Goal: Task Accomplishment & Management: Complete application form

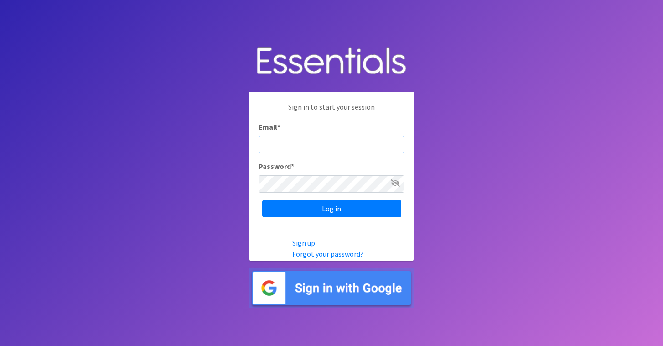
type input "[EMAIL_ADDRESS][DOMAIN_NAME]"
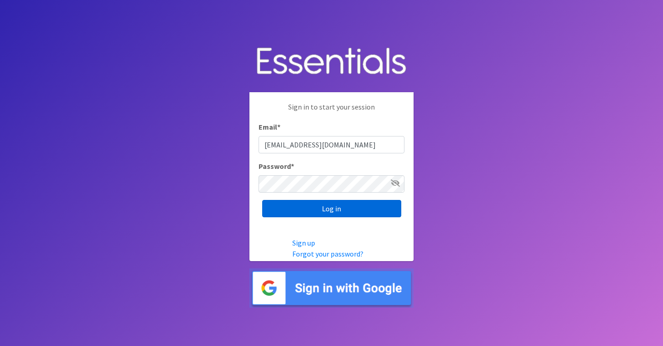
click at [338, 205] on input "Log in" at bounding box center [331, 208] width 139 height 17
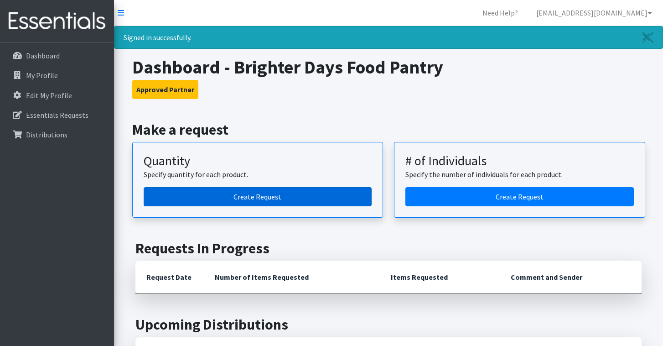
click at [255, 197] on link "Create Request" at bounding box center [258, 196] width 229 height 19
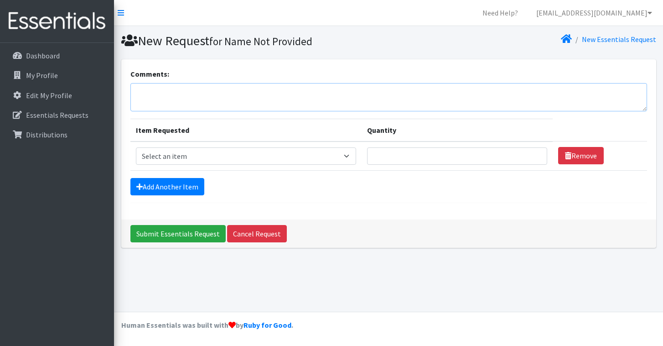
click at [209, 91] on textarea "Comments:" at bounding box center [388, 97] width 517 height 28
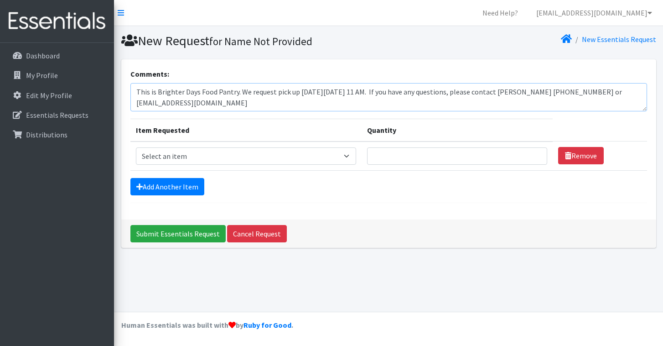
type textarea "This is Brighter Days Food Pantry. We request pick up [DATE][DATE] 11 AM. If yo…"
select select "3871"
click at [427, 156] on input "Quantity" at bounding box center [457, 155] width 180 height 17
type input "50"
click at [188, 188] on link "Add Another Item" at bounding box center [167, 186] width 74 height 17
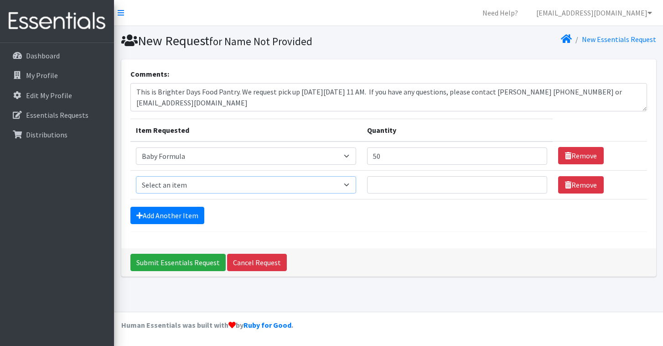
select select "459"
click at [386, 183] on input "Quantity" at bounding box center [457, 184] width 180 height 17
type input "1000"
click at [159, 213] on link "Add Another Item" at bounding box center [167, 215] width 74 height 17
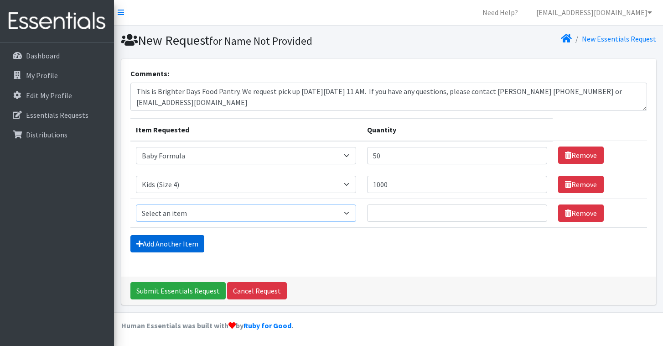
select select "460"
click at [397, 212] on input "Quantity" at bounding box center [457, 212] width 180 height 17
type input "1000"
click at [175, 244] on link "Add Another Item" at bounding box center [167, 243] width 74 height 17
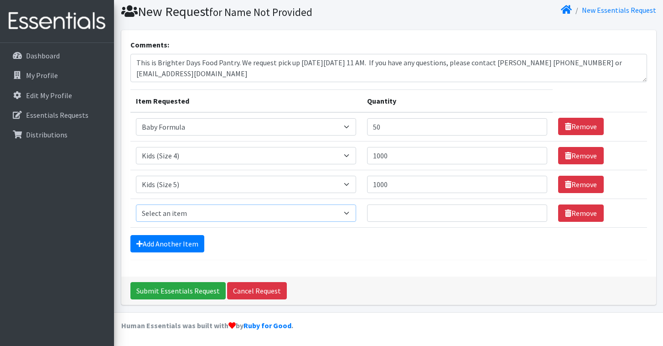
select select "462"
click at [402, 212] on input "Quantity" at bounding box center [457, 212] width 180 height 17
type input "1500"
click at [157, 246] on link "Add Another Item" at bounding box center [167, 243] width 74 height 17
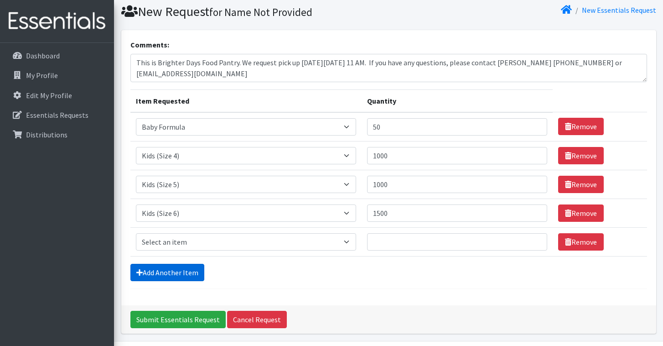
scroll to position [58, 0]
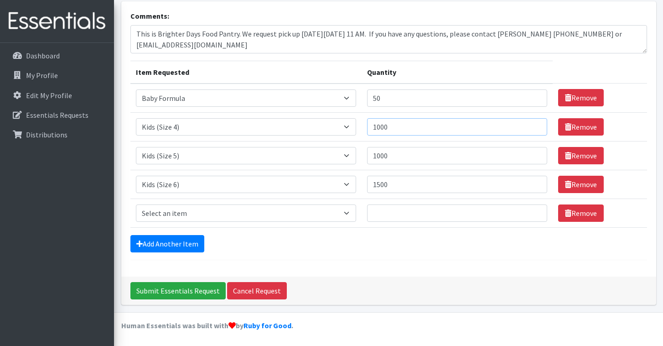
click at [378, 127] on input "1000" at bounding box center [457, 126] width 180 height 17
type input "1500"
click at [378, 214] on input "Quantity" at bounding box center [457, 212] width 180 height 17
type input "1000"
click at [185, 244] on link "Add Another Item" at bounding box center [167, 243] width 74 height 17
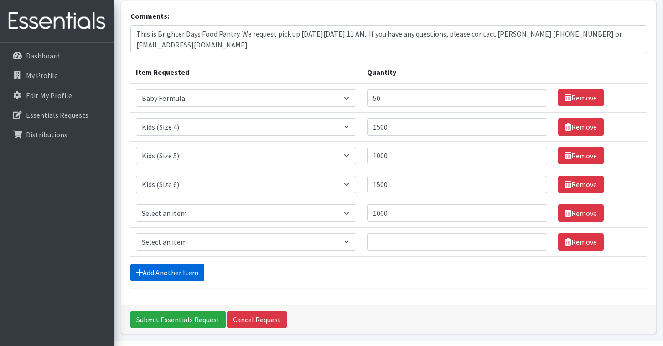
scroll to position [87, 0]
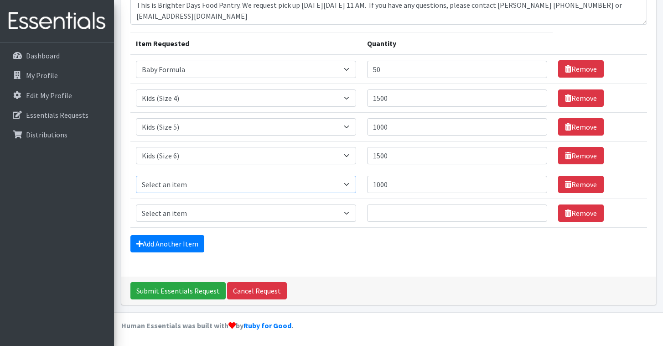
select select "1683"
select select "434"
click at [402, 212] on input "Quantity" at bounding box center [457, 212] width 180 height 17
type input "100"
click at [175, 244] on link "Add Another Item" at bounding box center [167, 243] width 74 height 17
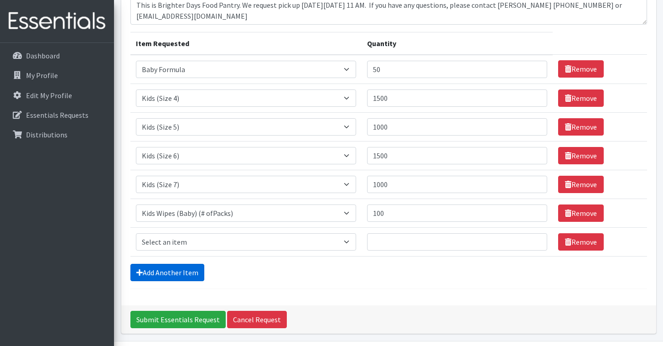
scroll to position [115, 0]
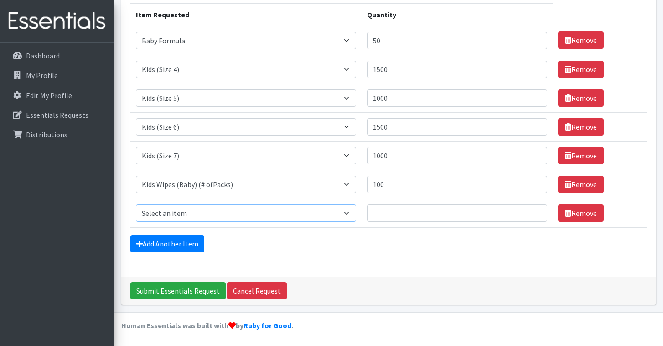
select select "1535"
click at [401, 211] on input "Quantity" at bounding box center [457, 212] width 180 height 17
click at [170, 240] on link "Add Another Item" at bounding box center [167, 243] width 74 height 17
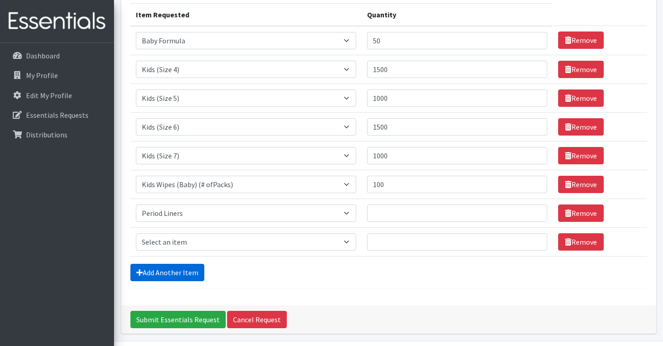
scroll to position [144, 0]
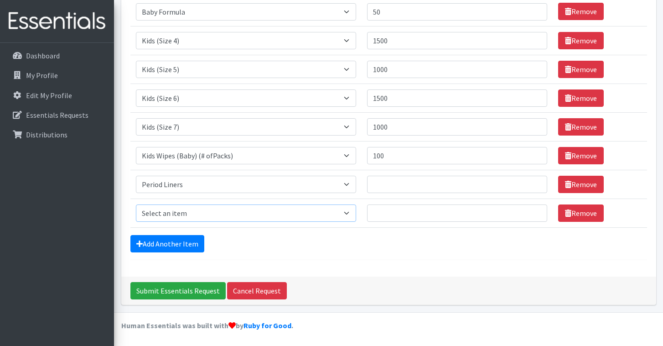
select select "1534"
click at [433, 210] on input "Quantity" at bounding box center [457, 212] width 180 height 17
type input "2000"
click at [169, 242] on link "Add Another Item" at bounding box center [167, 243] width 74 height 17
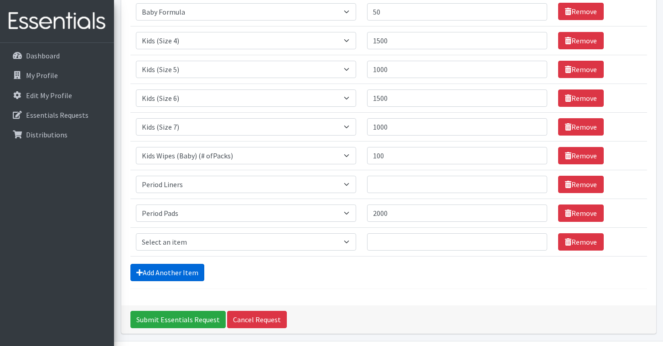
scroll to position [173, 0]
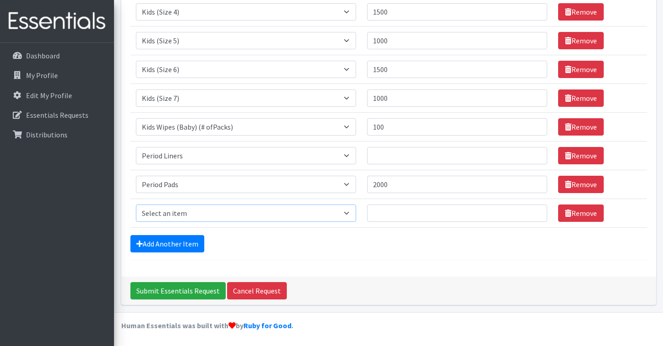
select select "1536"
click at [403, 213] on input "Quantity" at bounding box center [457, 212] width 180 height 17
type input "400"
click at [397, 154] on input "Quantity" at bounding box center [457, 155] width 180 height 17
type input "1000"
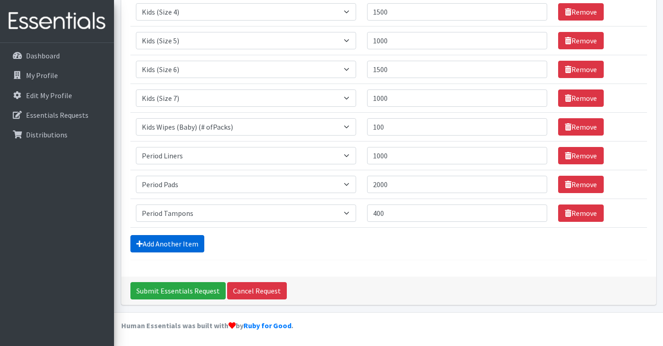
click at [156, 245] on link "Add Another Item" at bounding box center [167, 243] width 74 height 17
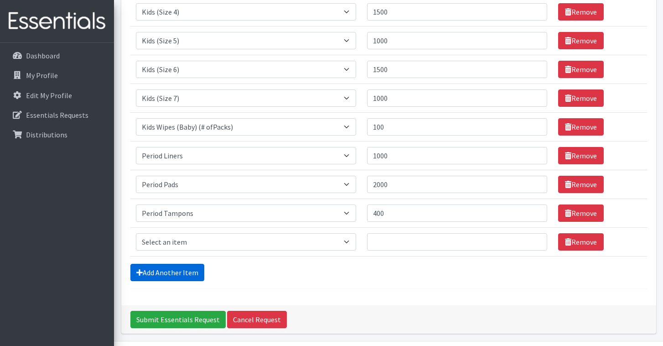
scroll to position [202, 0]
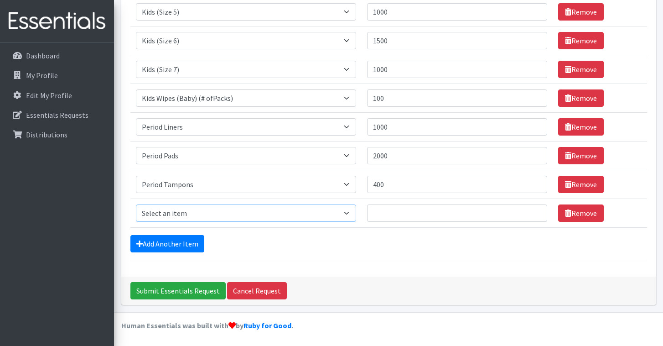
select select "456"
click at [402, 209] on input "Quantity" at bounding box center [457, 212] width 180 height 17
type input "500"
click at [160, 243] on link "Add Another Item" at bounding box center [167, 243] width 74 height 17
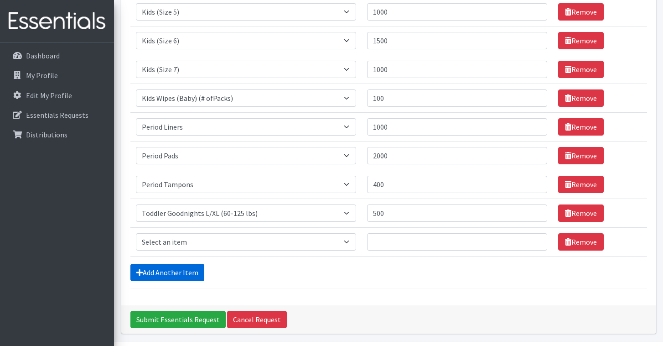
scroll to position [230, 0]
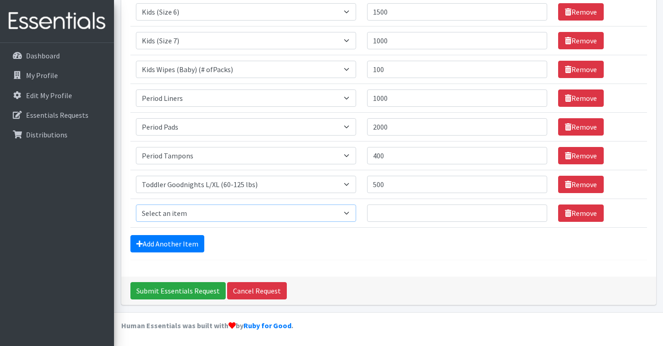
select select "436"
click at [392, 217] on input "Quantity" at bounding box center [457, 212] width 180 height 17
type input "500"
click at [177, 243] on link "Add Another Item" at bounding box center [167, 243] width 74 height 17
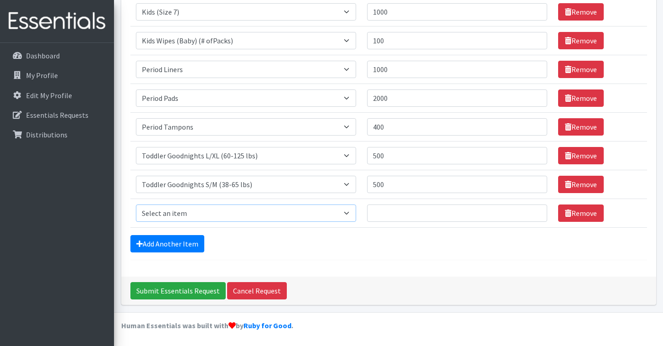
select select "444"
click at [387, 212] on input "Quantity" at bounding box center [457, 212] width 180 height 17
type input "100"
click at [164, 242] on link "Add Another Item" at bounding box center [167, 243] width 74 height 17
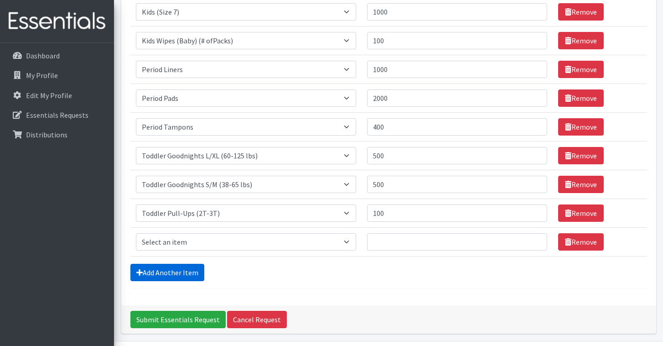
scroll to position [288, 0]
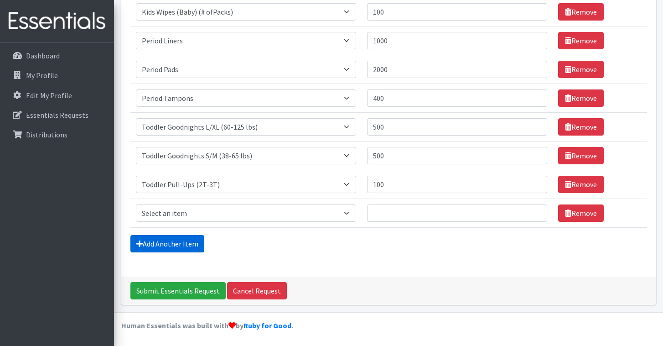
click at [162, 242] on link "Add Another Item" at bounding box center [167, 243] width 74 height 17
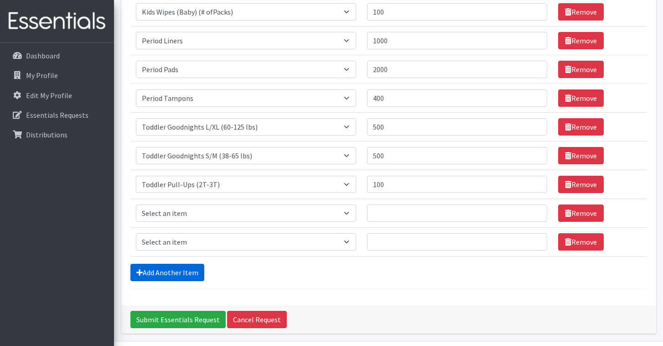
scroll to position [317, 0]
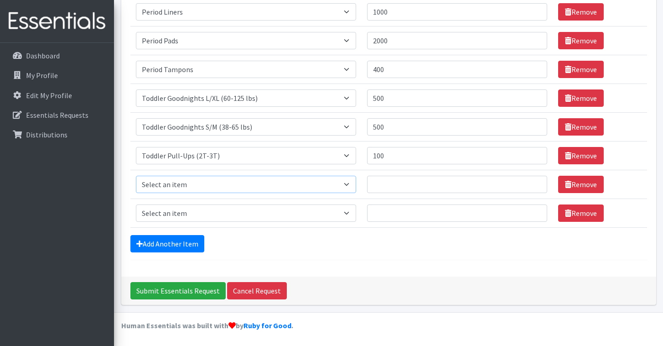
select select "445"
select select "446"
click at [377, 188] on input "Quantity" at bounding box center [457, 184] width 180 height 17
type input "100"
click at [388, 209] on input "Quantity" at bounding box center [457, 212] width 180 height 17
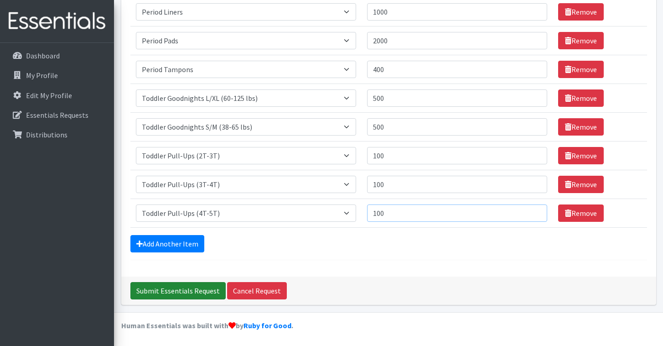
type input "100"
click at [172, 290] on input "Submit Essentials Request" at bounding box center [177, 290] width 95 height 17
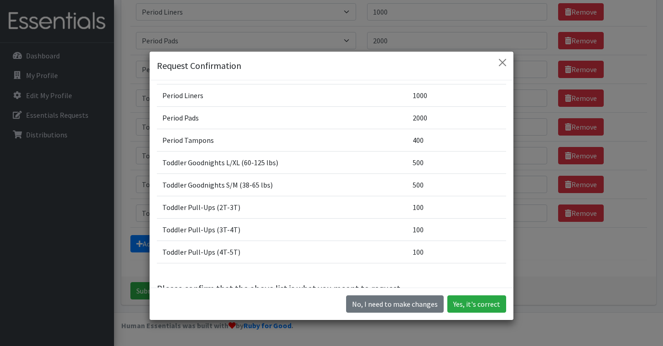
scroll to position [161, 0]
click at [477, 304] on button "Yes, it's correct" at bounding box center [477, 303] width 59 height 17
